Goal: Information Seeking & Learning: Learn about a topic

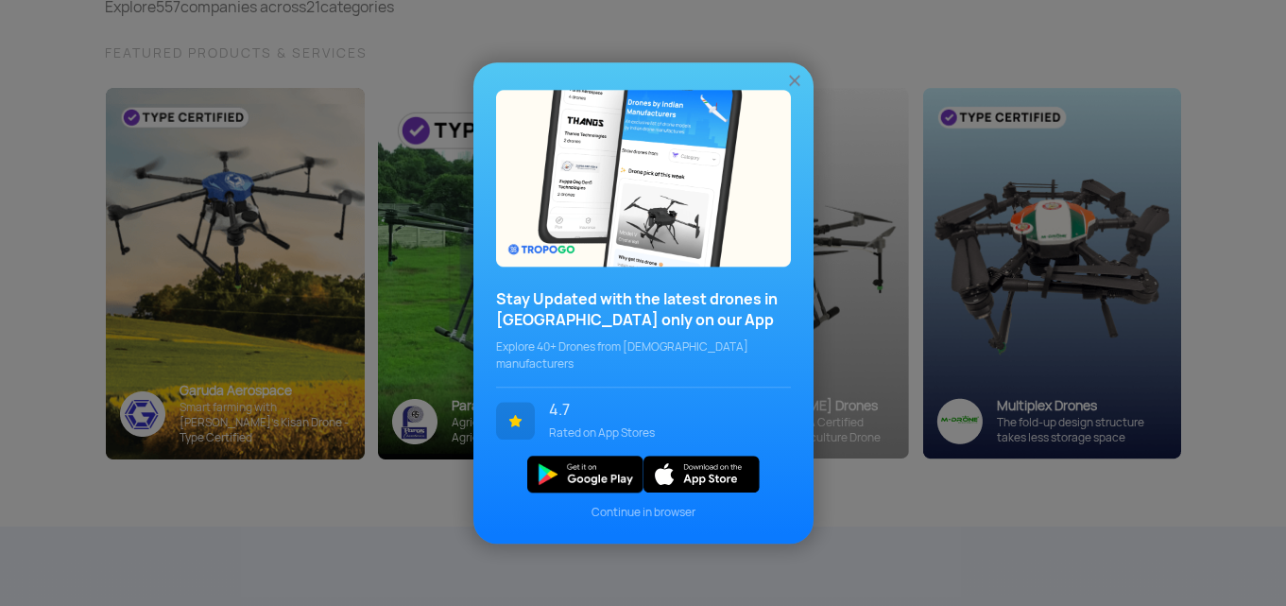
scroll to position [196, 0]
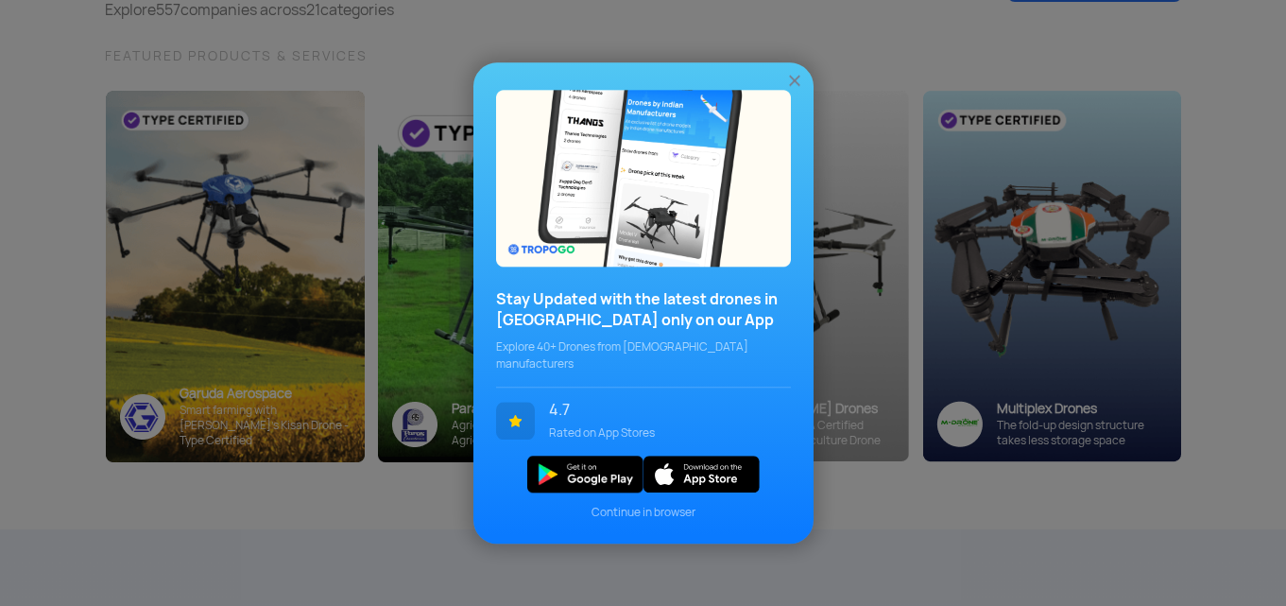
click at [990, 531] on div "Stay Updated with the latest drones in India only on our App Explore 40+ Drones…" at bounding box center [643, 303] width 1286 height 606
click at [790, 80] on img at bounding box center [794, 80] width 19 height 19
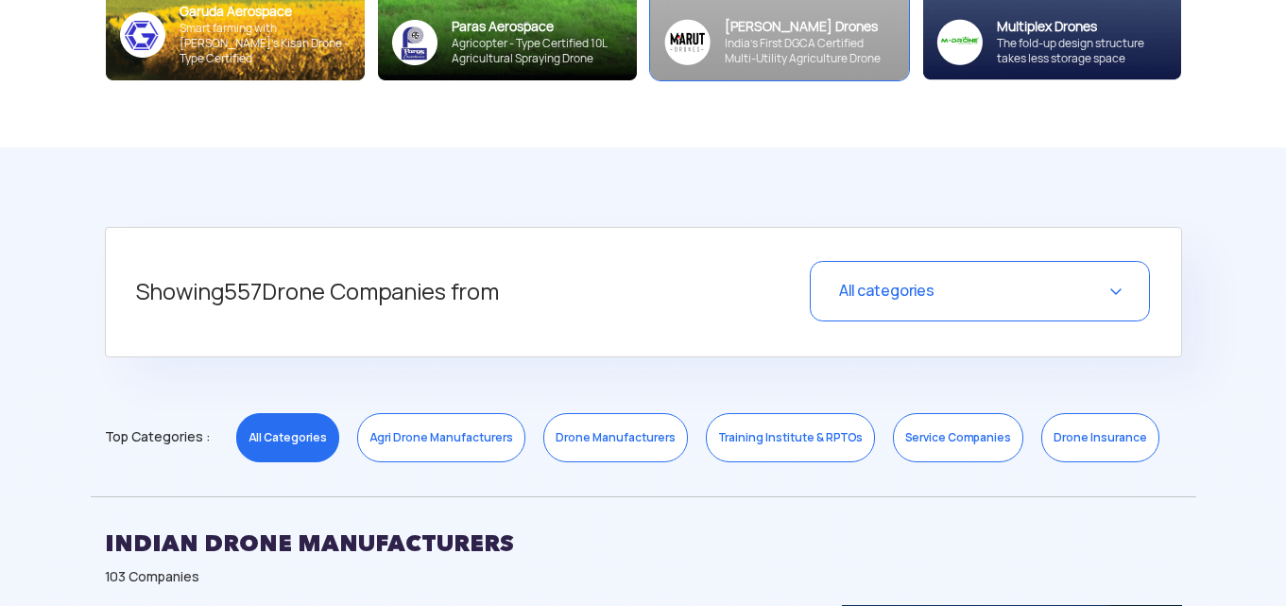
scroll to position [586, 0]
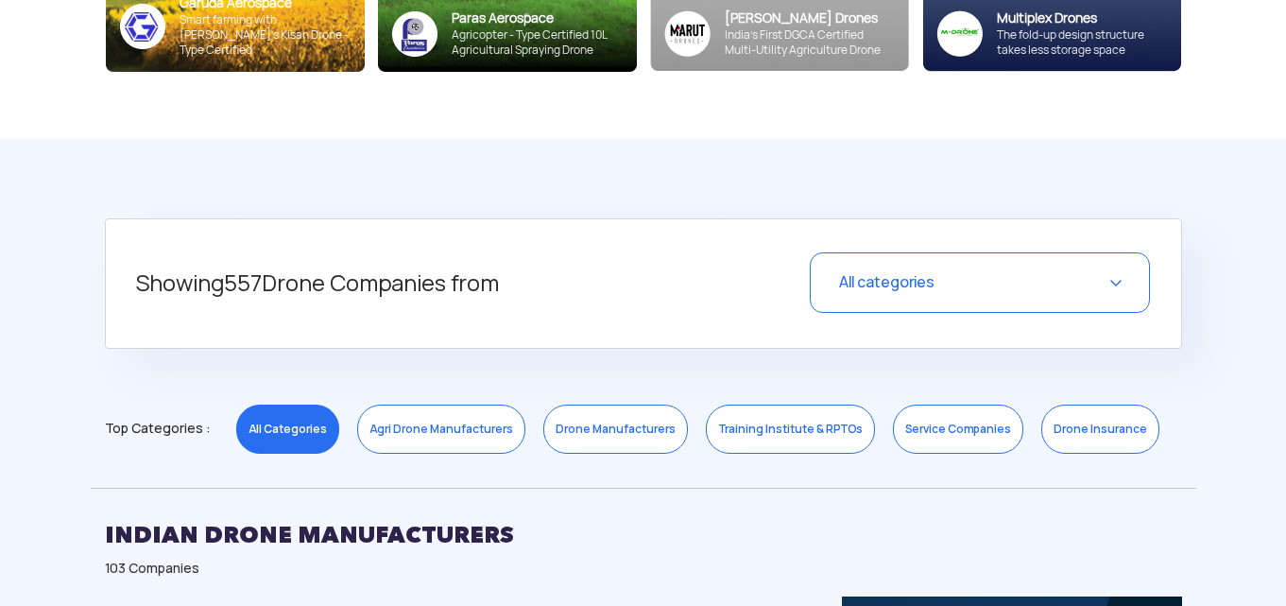
click at [1061, 261] on div "All categories" at bounding box center [980, 282] width 340 height 60
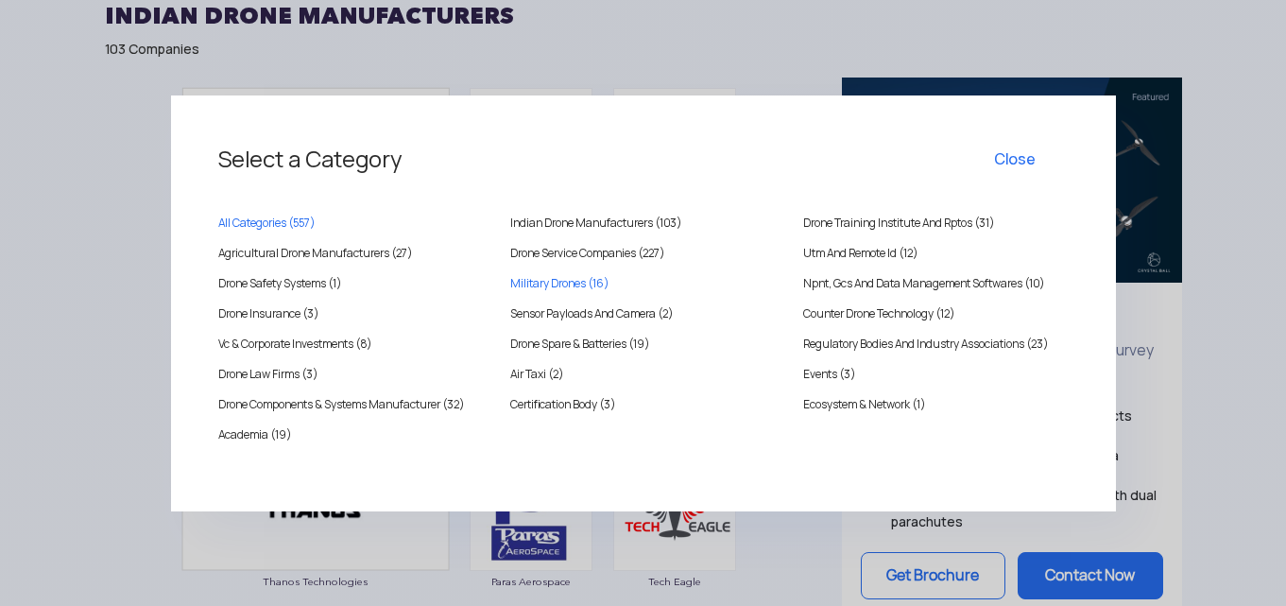
scroll to position [1103, 0]
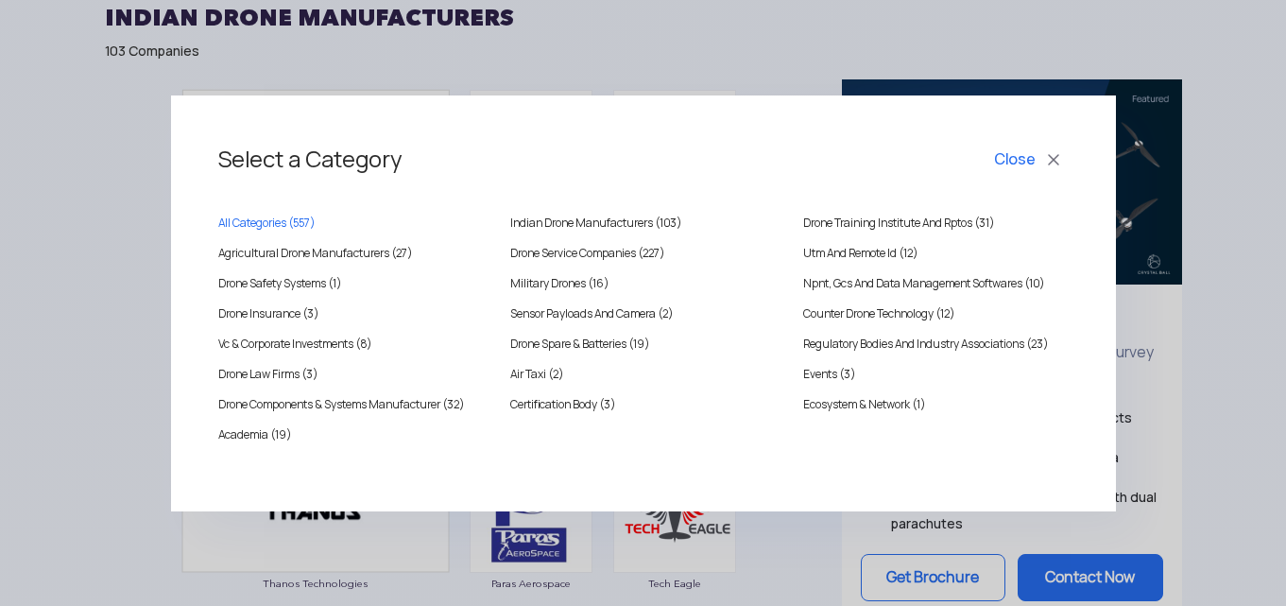
click at [1061, 154] on button "Close" at bounding box center [1029, 160] width 78 height 32
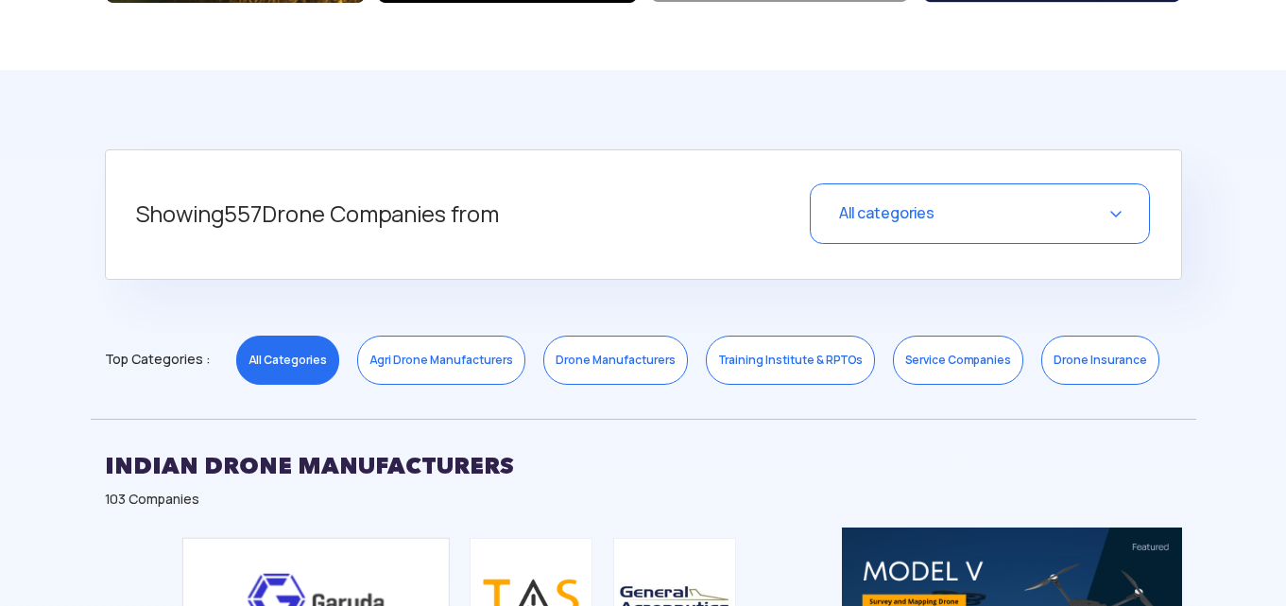
scroll to position [763, 0]
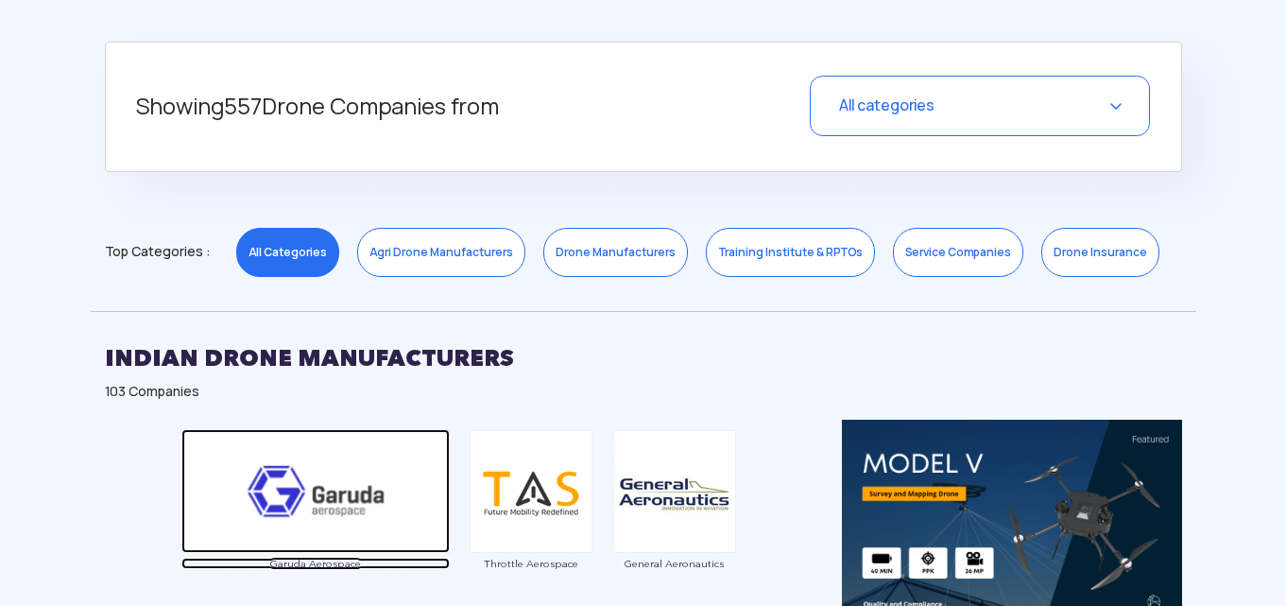
click at [385, 458] on img at bounding box center [315, 491] width 268 height 124
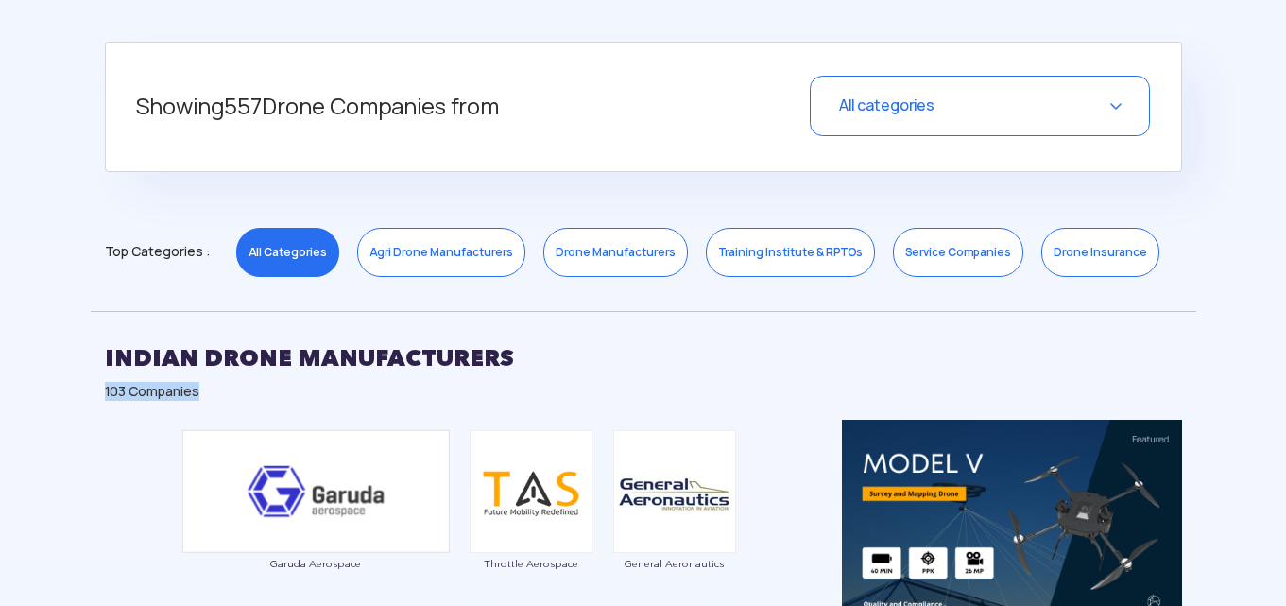
drag, startPoint x: 103, startPoint y: 387, endPoint x: 215, endPoint y: 387, distance: 111.5
click at [215, 387] on div "INDIAN DRONE MANUFACTURERS 103 Companies" at bounding box center [644, 365] width 1106 height 109
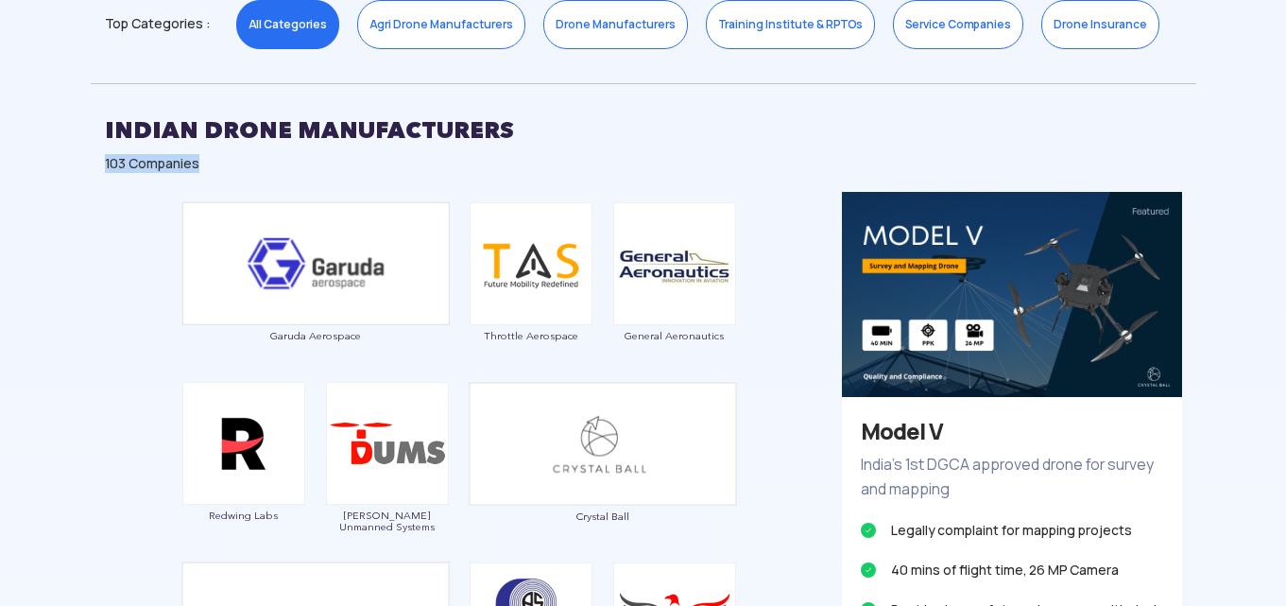
scroll to position [1109, 0]
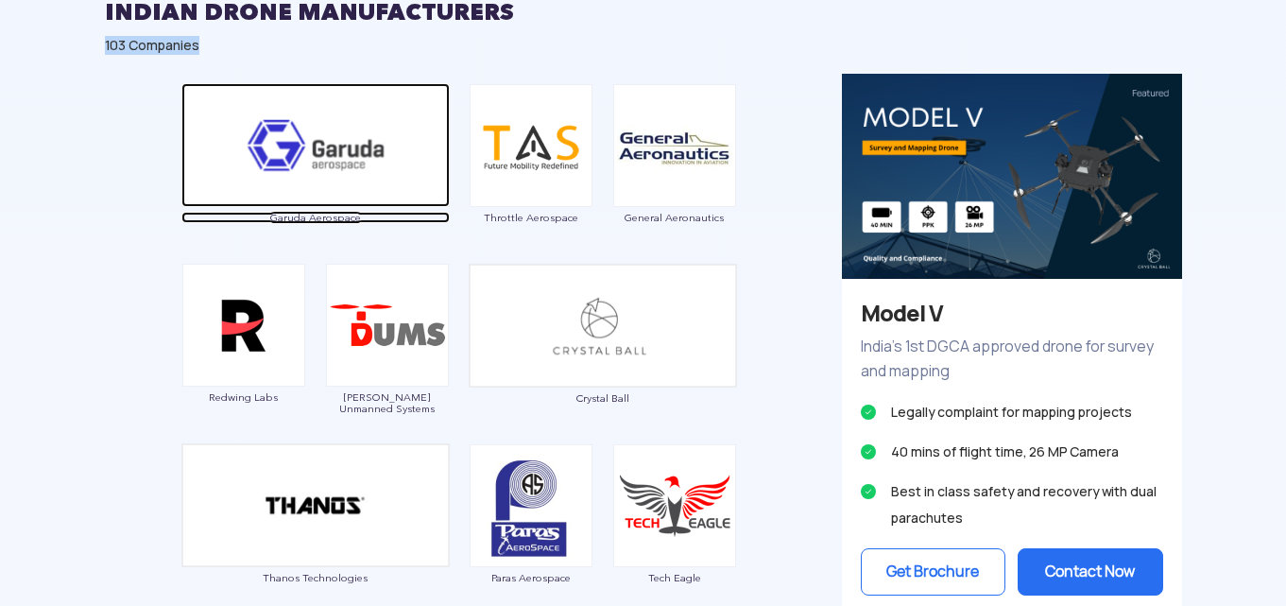
click at [394, 143] on img at bounding box center [315, 145] width 268 height 124
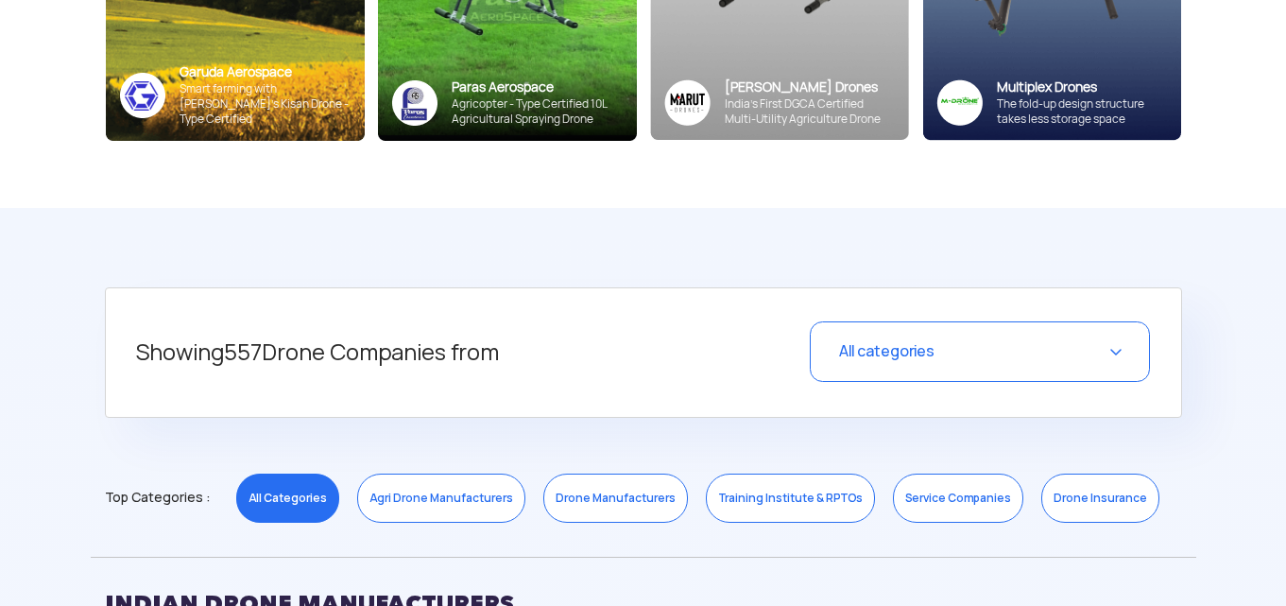
scroll to position [510, 0]
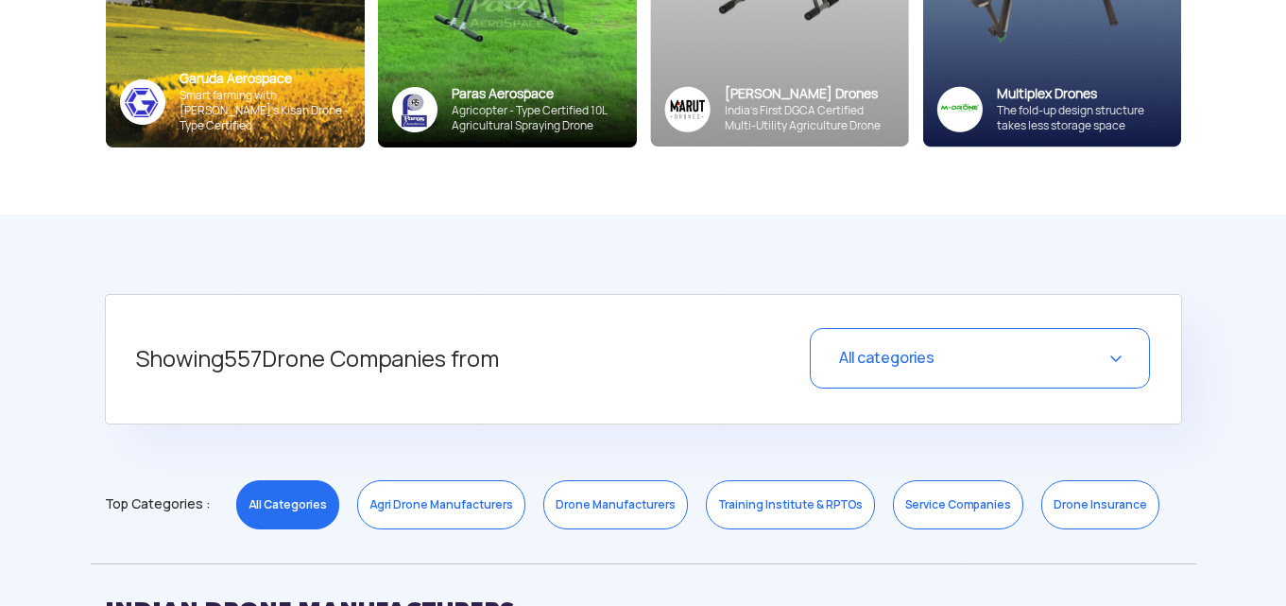
click at [940, 481] on link "Service Companies" at bounding box center [958, 504] width 130 height 49
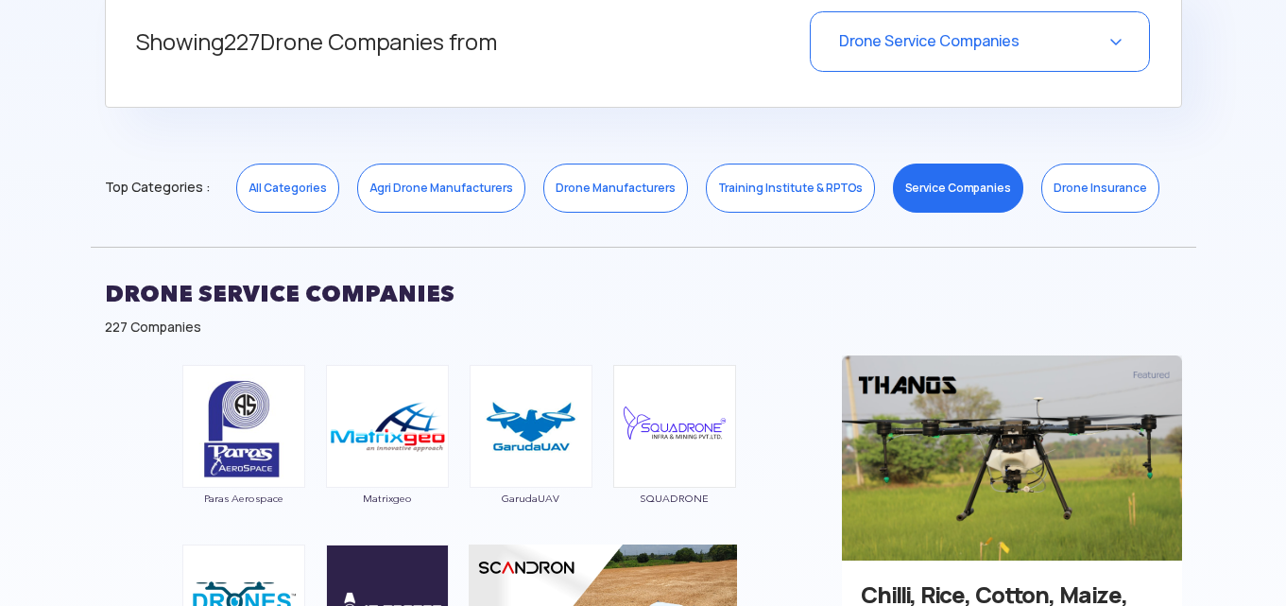
scroll to position [819, 0]
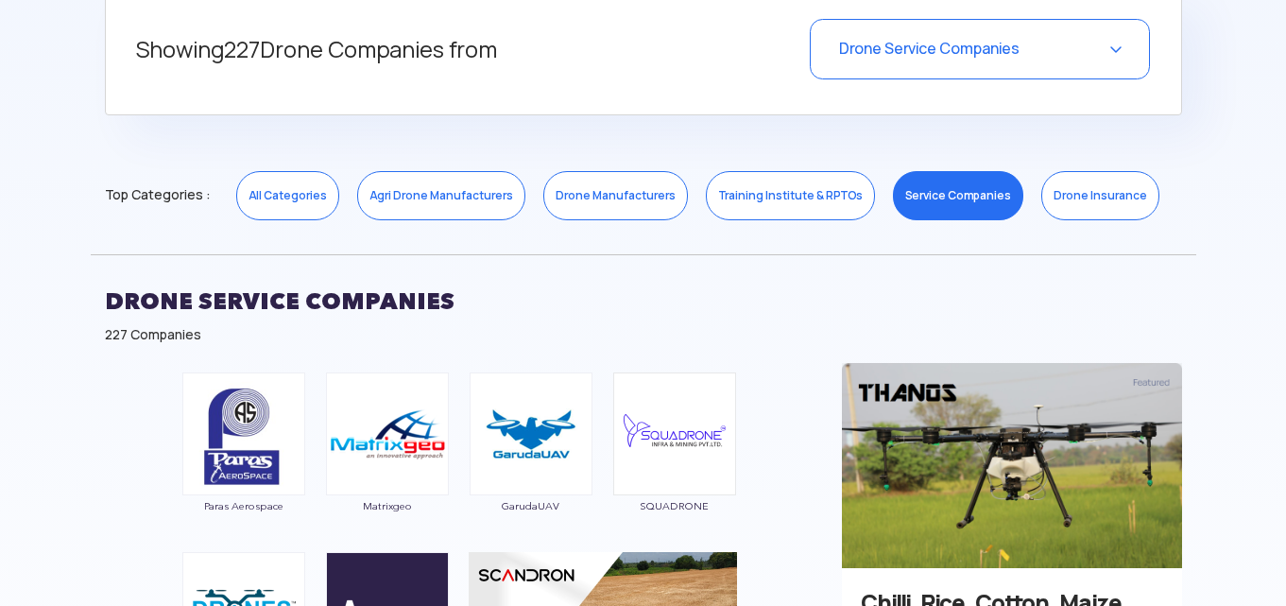
click at [283, 173] on link "All Categories" at bounding box center [287, 195] width 103 height 49
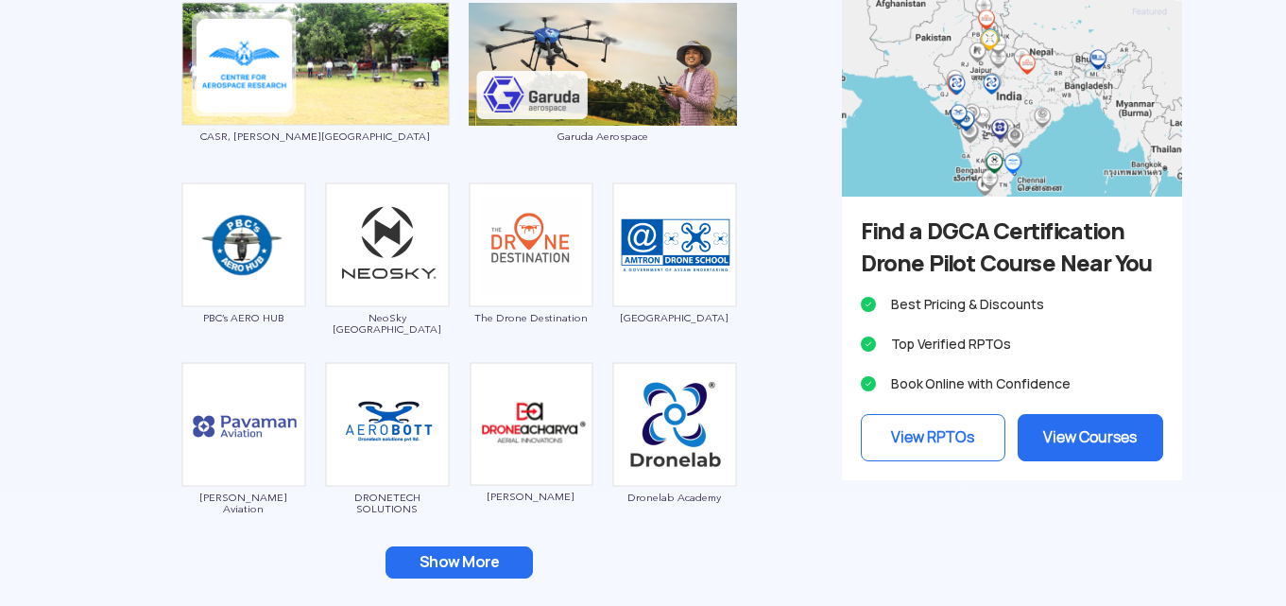
scroll to position [2495, 0]
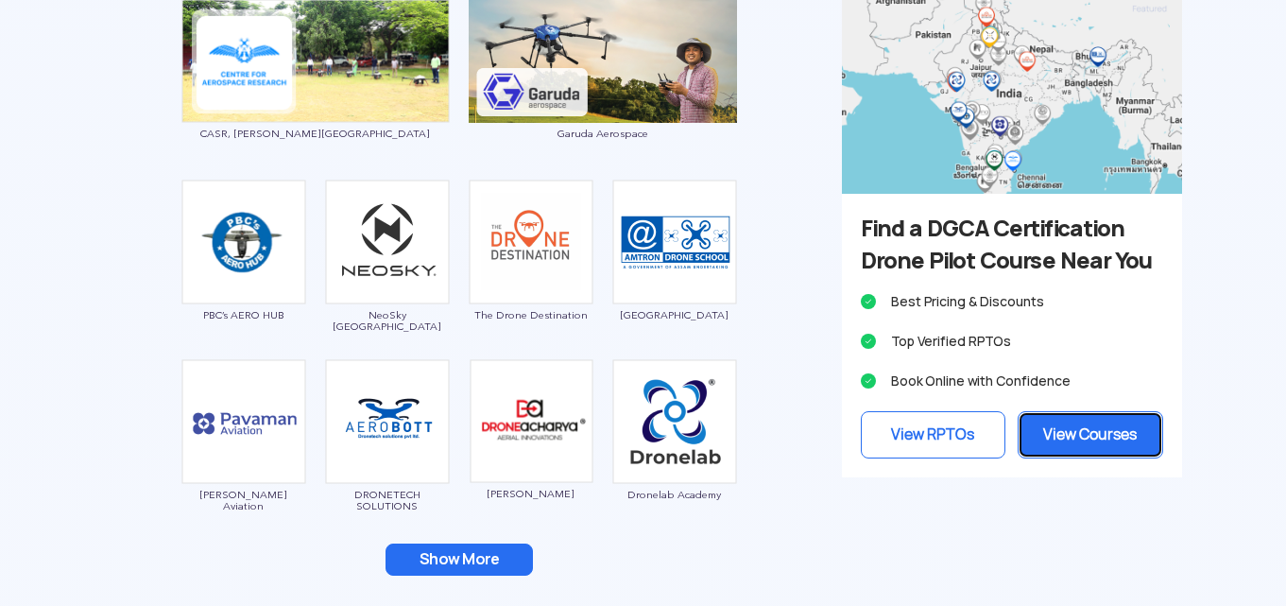
click at [1076, 458] on link "View Courses" at bounding box center [1091, 434] width 146 height 47
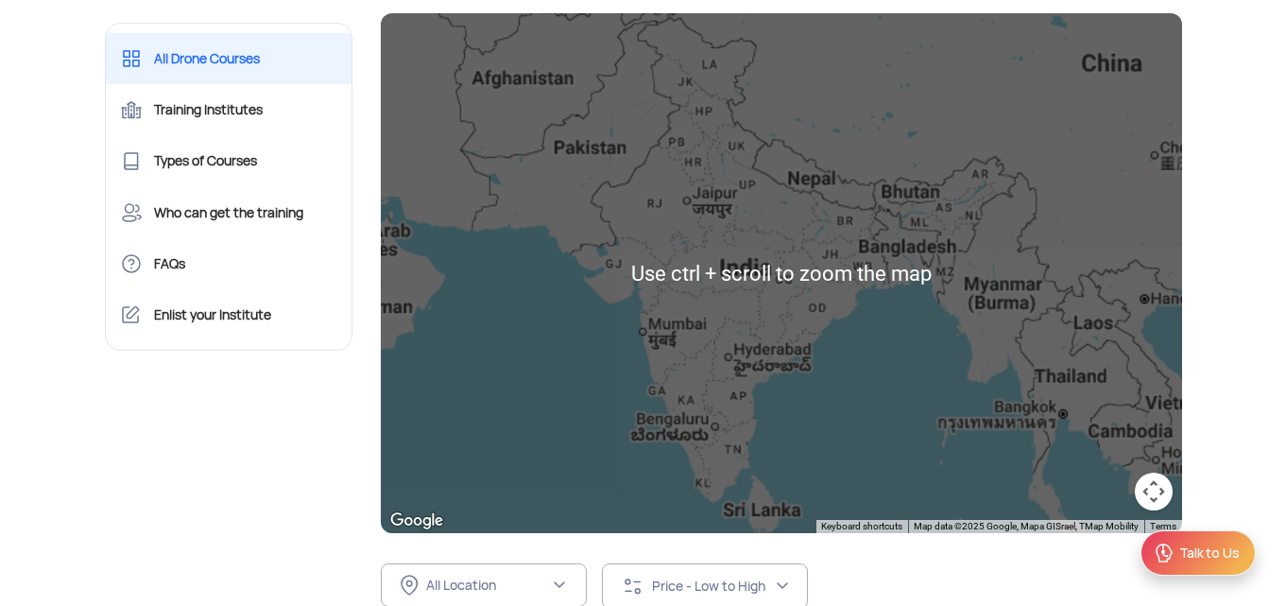
scroll to position [201, 0]
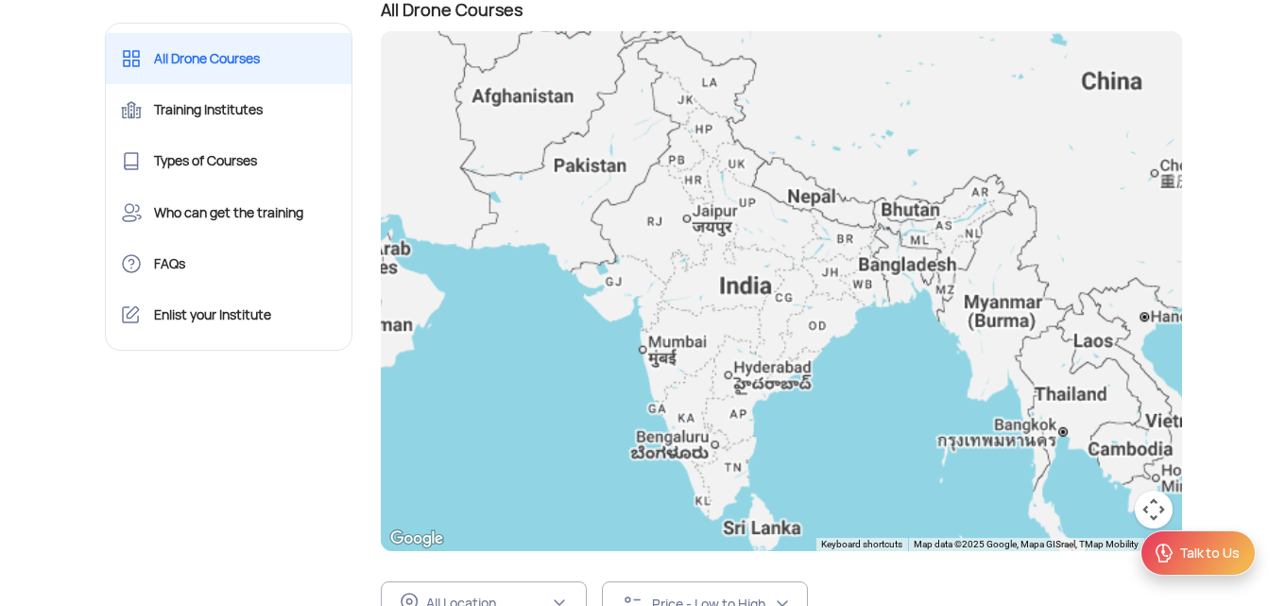
click at [789, 306] on div at bounding box center [781, 291] width 801 height 520
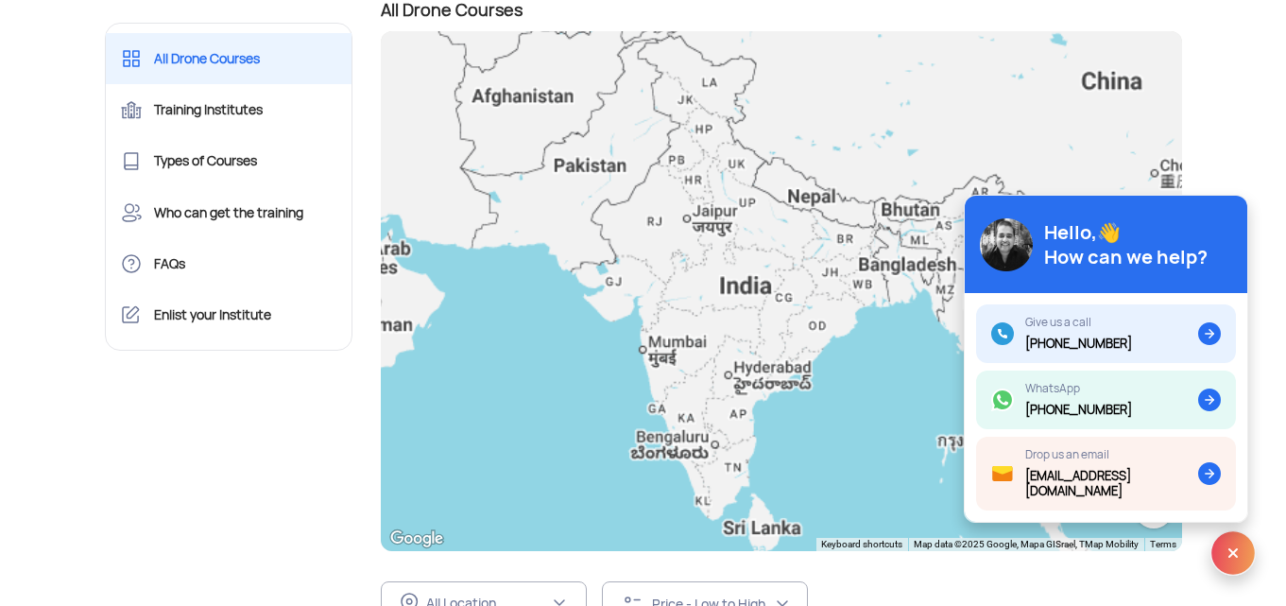
click at [1223, 555] on img at bounding box center [1233, 552] width 45 height 45
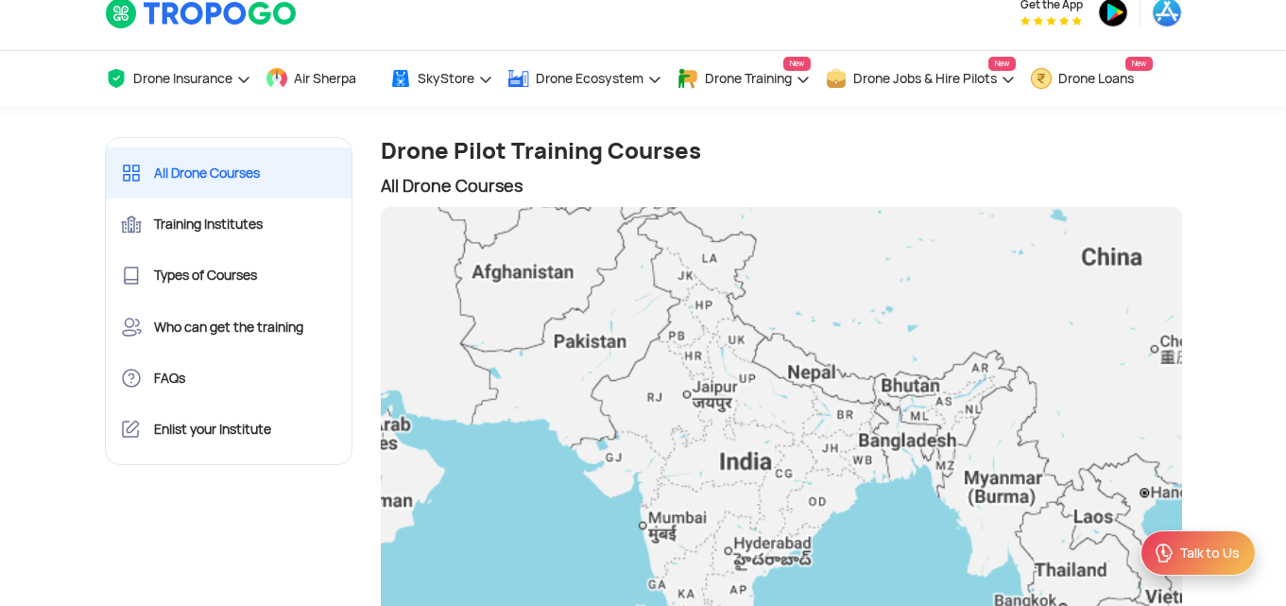
scroll to position [0, 0]
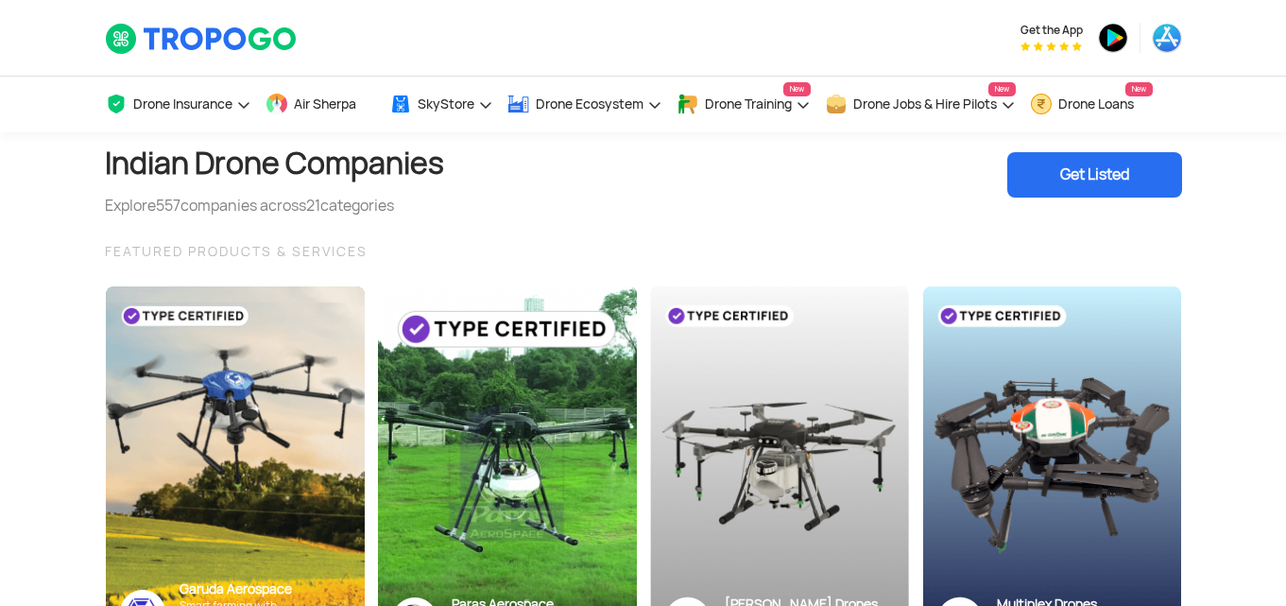
click at [884, 198] on div "Indian Drone Companies Explore 557 companies across 21 categories Get Listed" at bounding box center [643, 174] width 1077 height 85
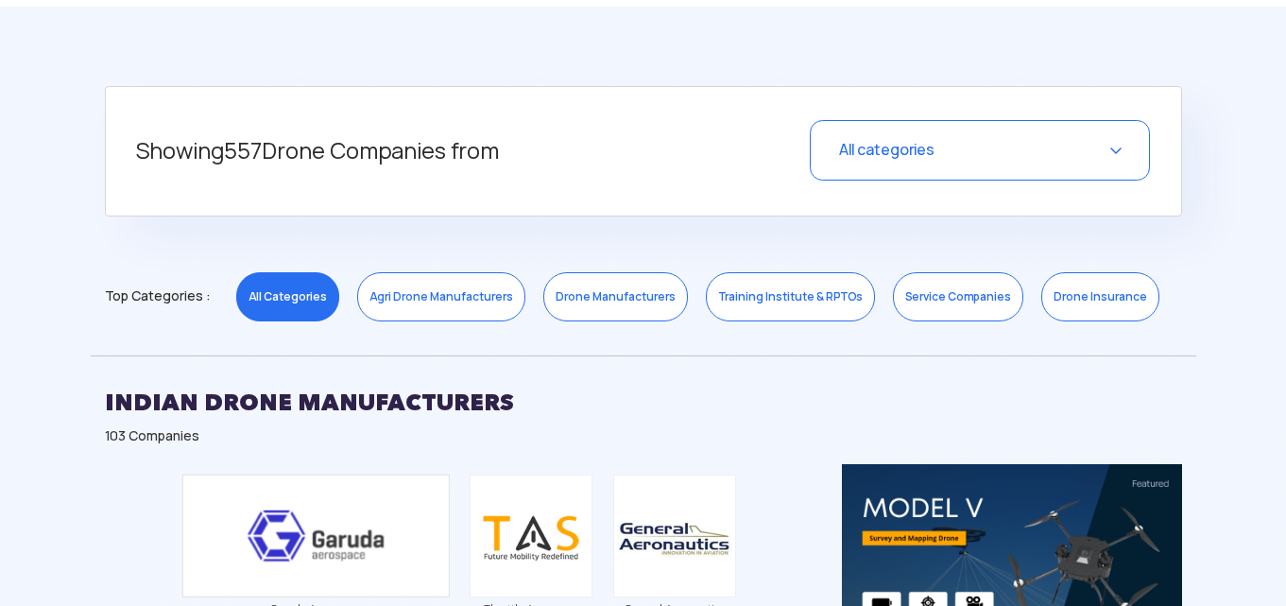
scroll to position [725, 0]
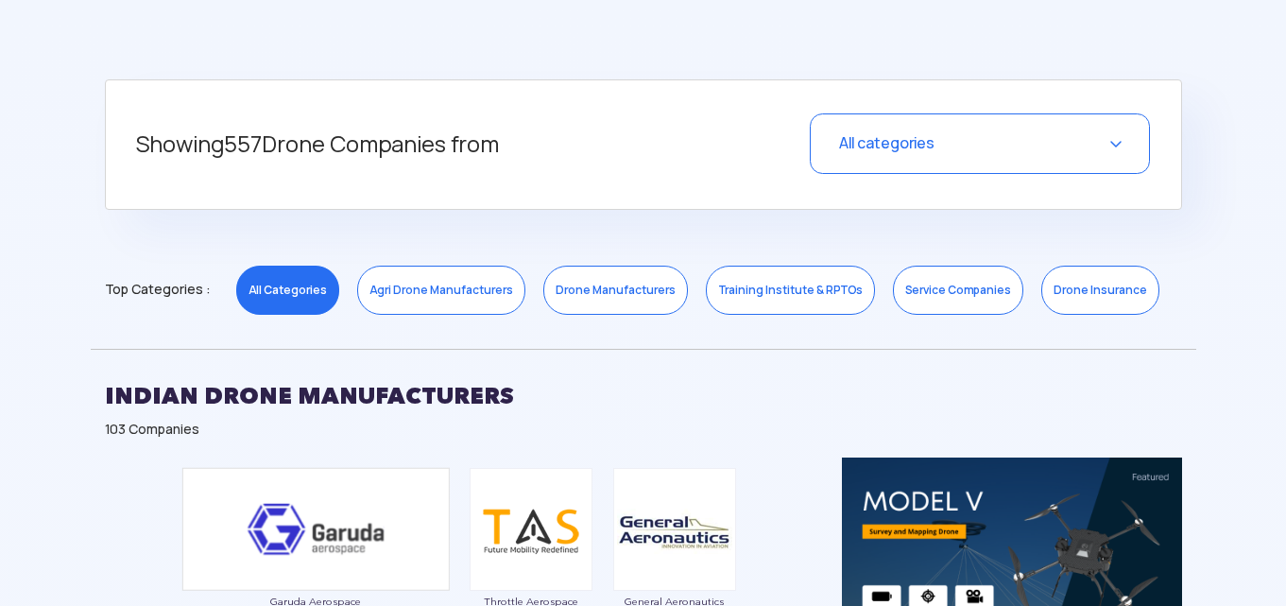
click at [930, 283] on link "Service Companies" at bounding box center [958, 290] width 130 height 49
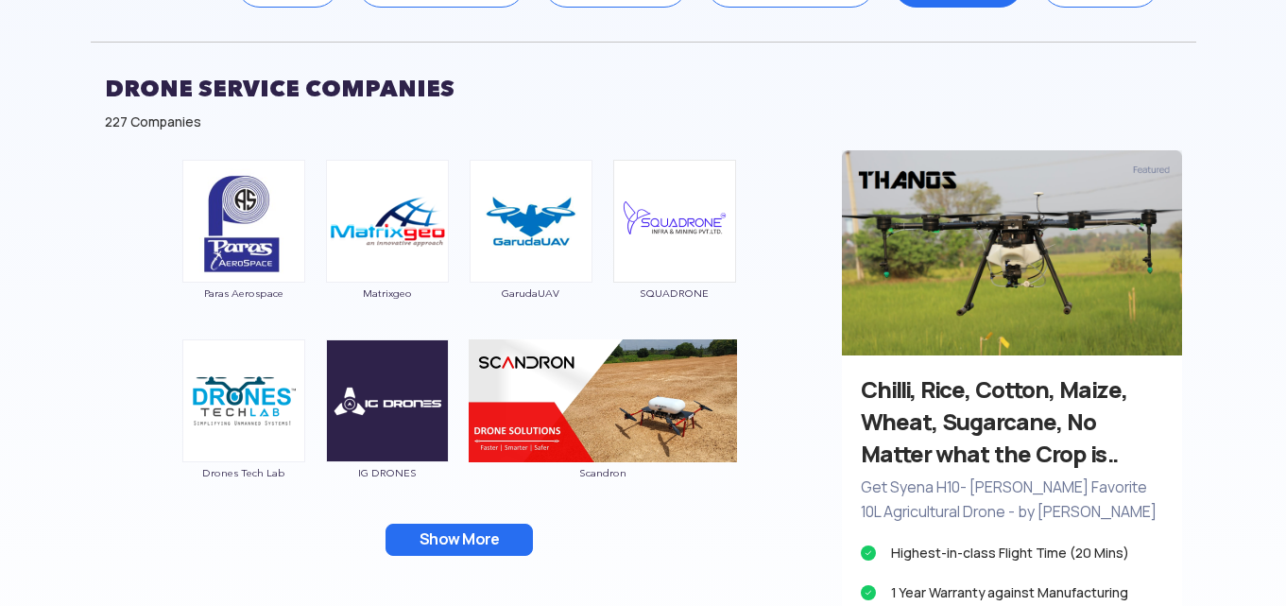
scroll to position [1040, 0]
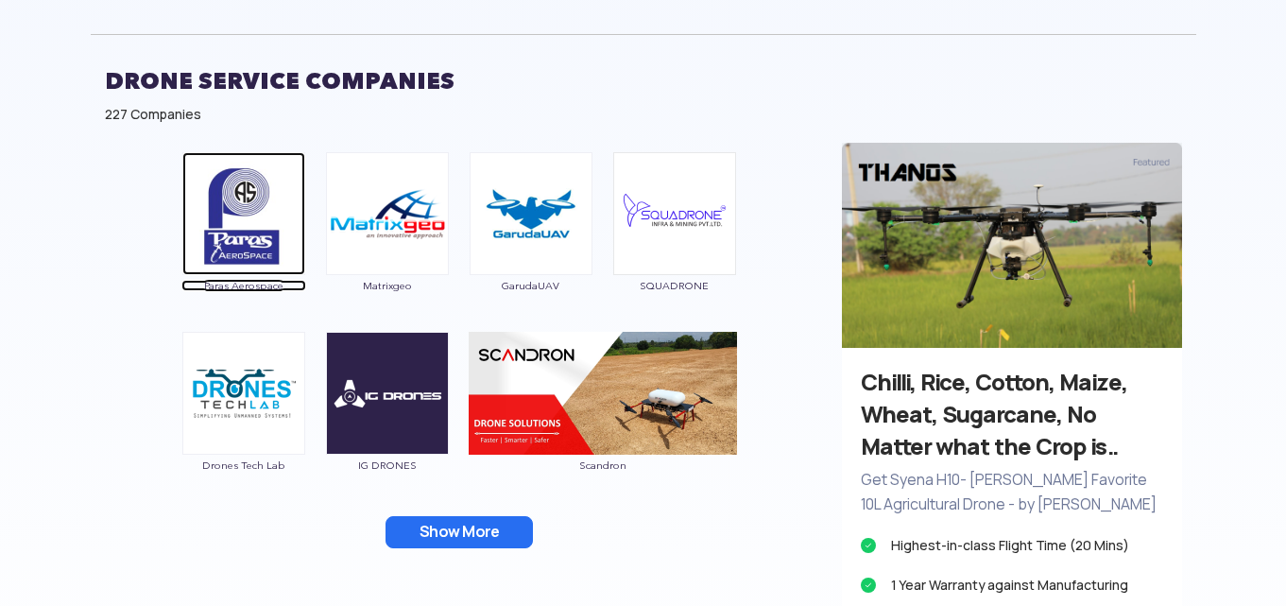
click at [213, 206] on img at bounding box center [243, 213] width 123 height 123
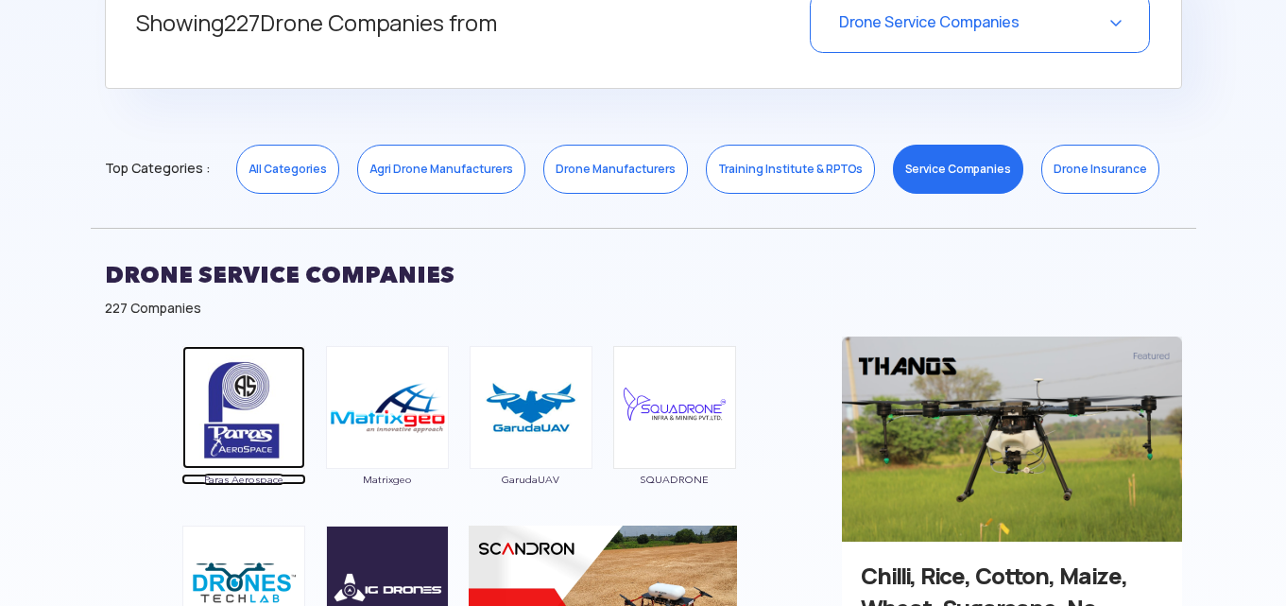
scroll to position [844, 0]
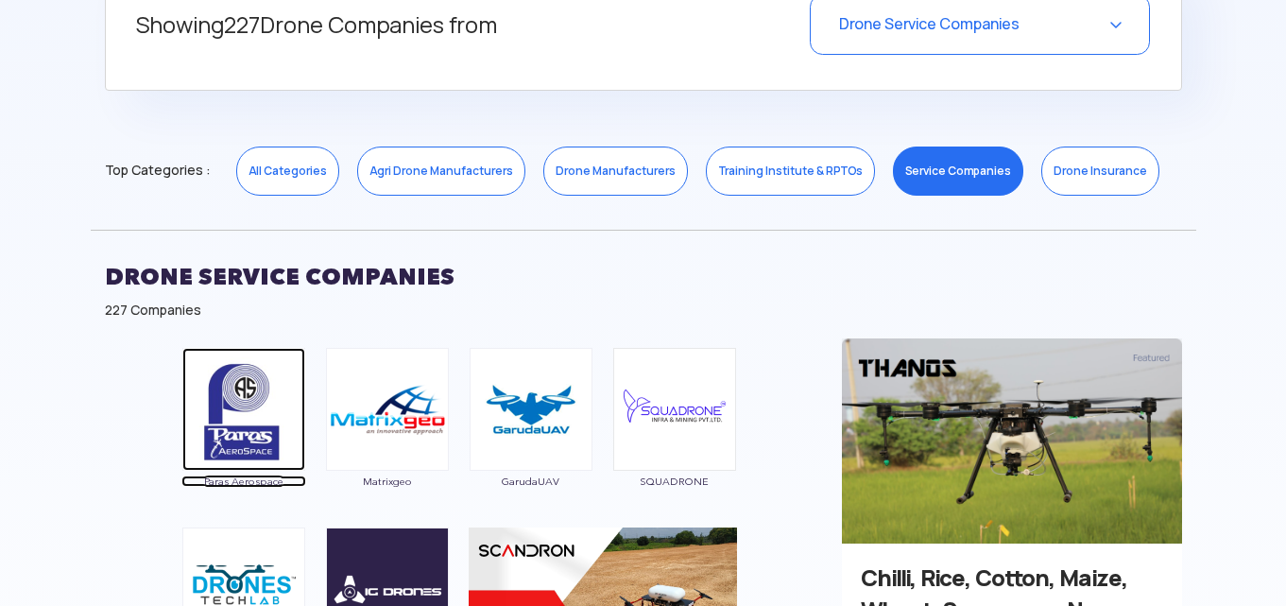
click at [263, 387] on img at bounding box center [243, 409] width 123 height 123
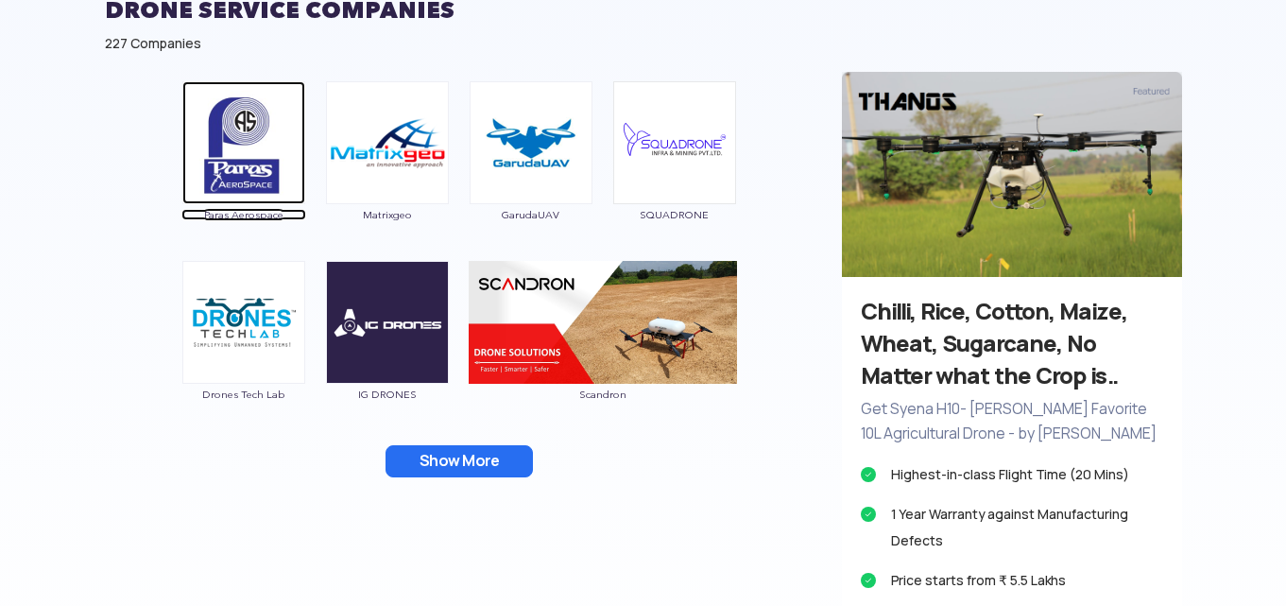
scroll to position [1115, 0]
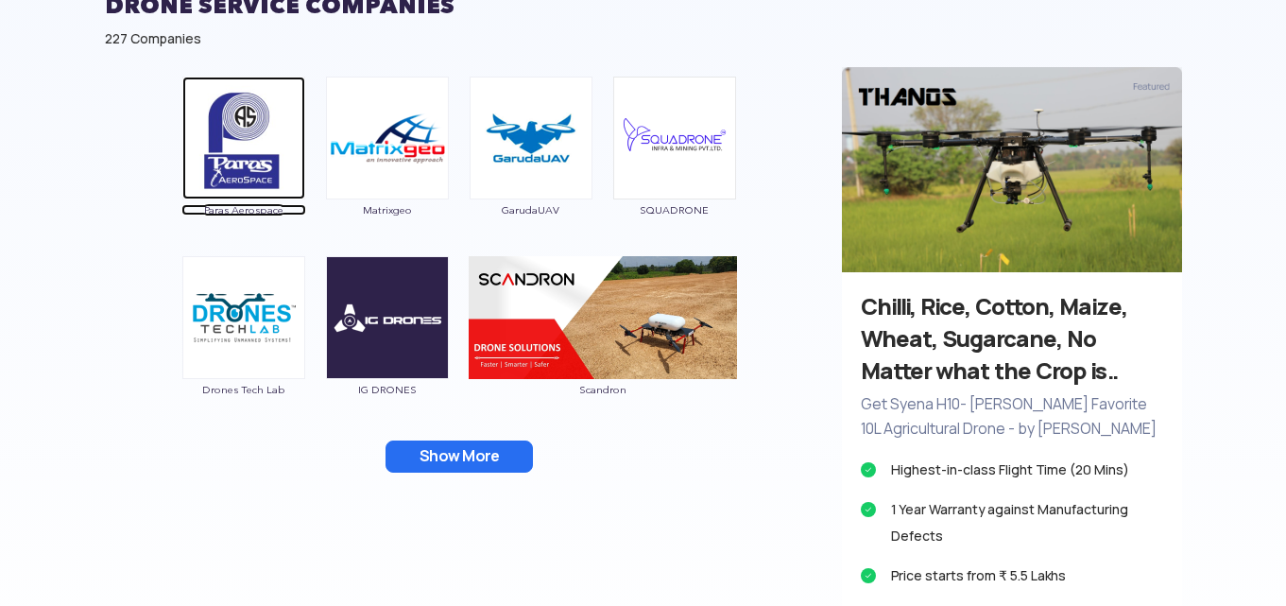
click at [260, 182] on img at bounding box center [243, 138] width 123 height 123
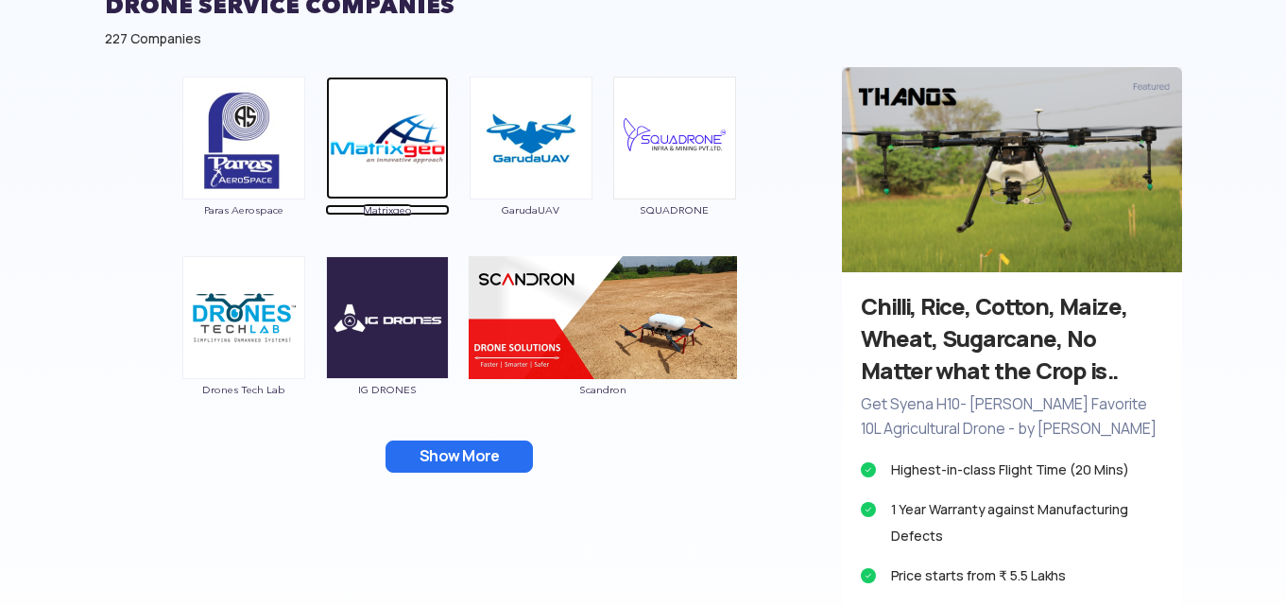
click at [359, 93] on img at bounding box center [387, 138] width 123 height 123
click at [407, 174] on img at bounding box center [387, 138] width 123 height 123
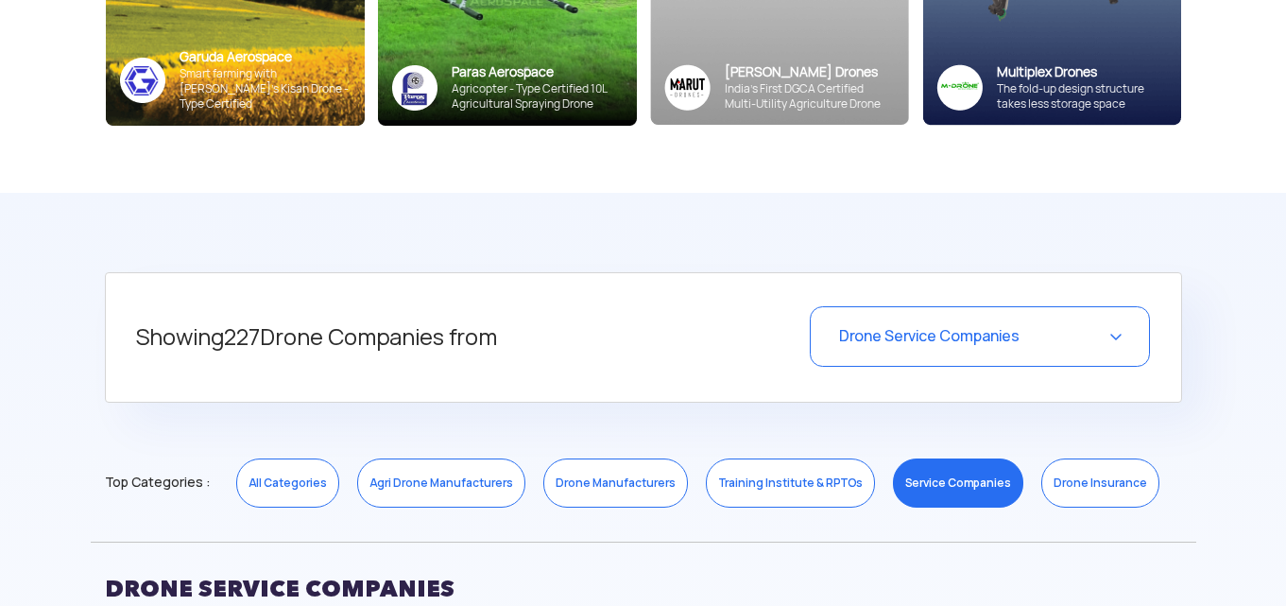
scroll to position [523, 0]
